Goal: Task Accomplishment & Management: Use online tool/utility

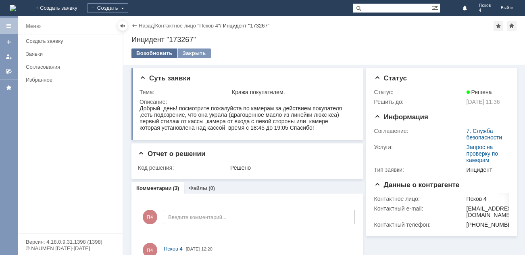
click at [154, 52] on div "Возобновить" at bounding box center [155, 53] width 46 height 10
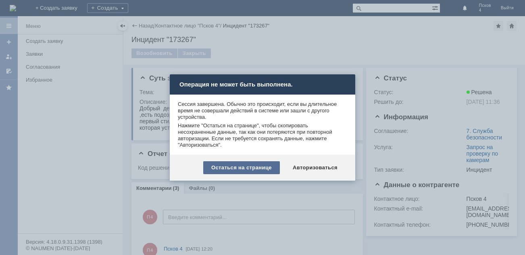
click at [232, 167] on div "Остаться на странице" at bounding box center [241, 167] width 77 height 13
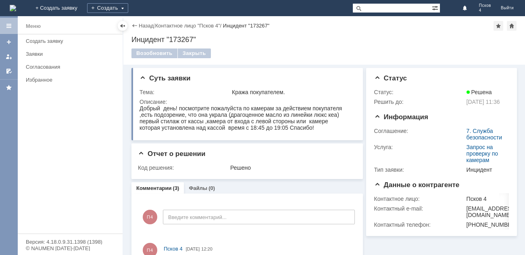
click at [98, 137] on div "Меню Создать заявку Заявки Согласования Избранное" at bounding box center [70, 133] width 105 height 199
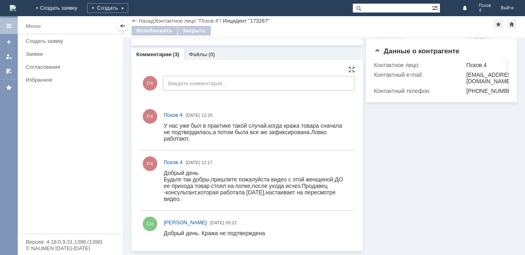
scroll to position [106, 0]
click at [427, 167] on div "Информация Статус Статус: Решена Решить до: [DATE] 11:36 Информация Соглашение:…" at bounding box center [440, 91] width 154 height 320
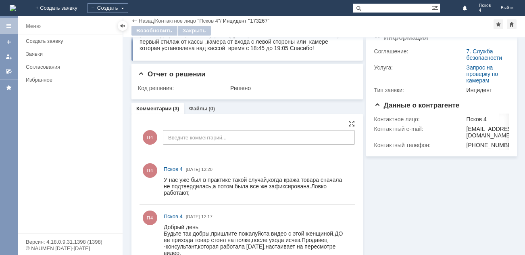
scroll to position [0, 0]
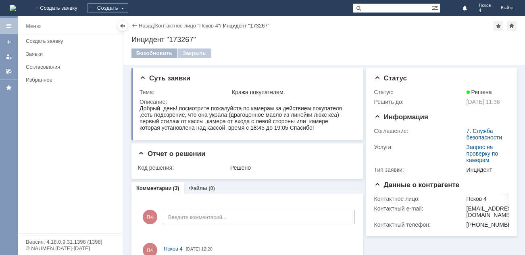
click at [142, 52] on div "Возобновить" at bounding box center [155, 53] width 46 height 10
click at [82, 7] on link "+ Создать заявку" at bounding box center [57, 8] width 52 height 16
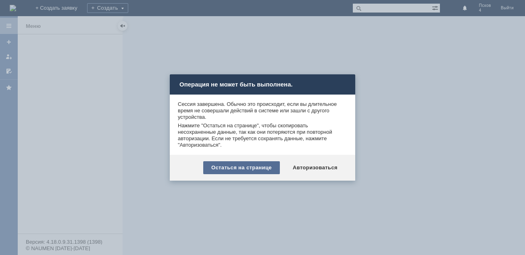
click at [259, 167] on div "Остаться на странице" at bounding box center [241, 167] width 77 height 13
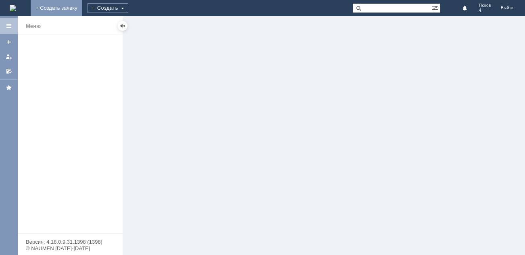
click at [82, 8] on link "+ Создать заявку" at bounding box center [57, 8] width 52 height 16
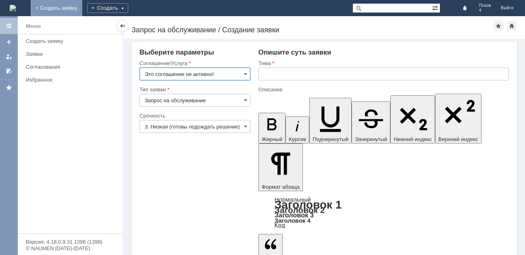
click at [82, 8] on link "+ Создать заявку" at bounding box center [57, 8] width 52 height 16
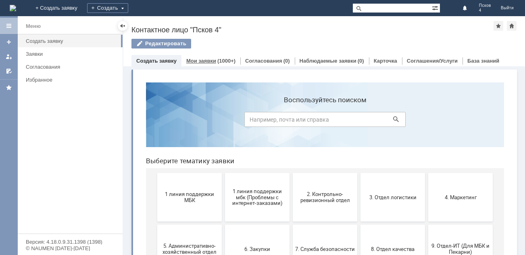
click at [201, 59] on link "Мои заявки" at bounding box center [201, 61] width 30 height 6
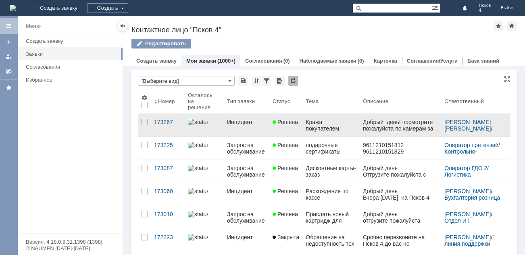
click at [243, 119] on div "Инцидент" at bounding box center [246, 122] width 39 height 6
